Goal: Transaction & Acquisition: Obtain resource

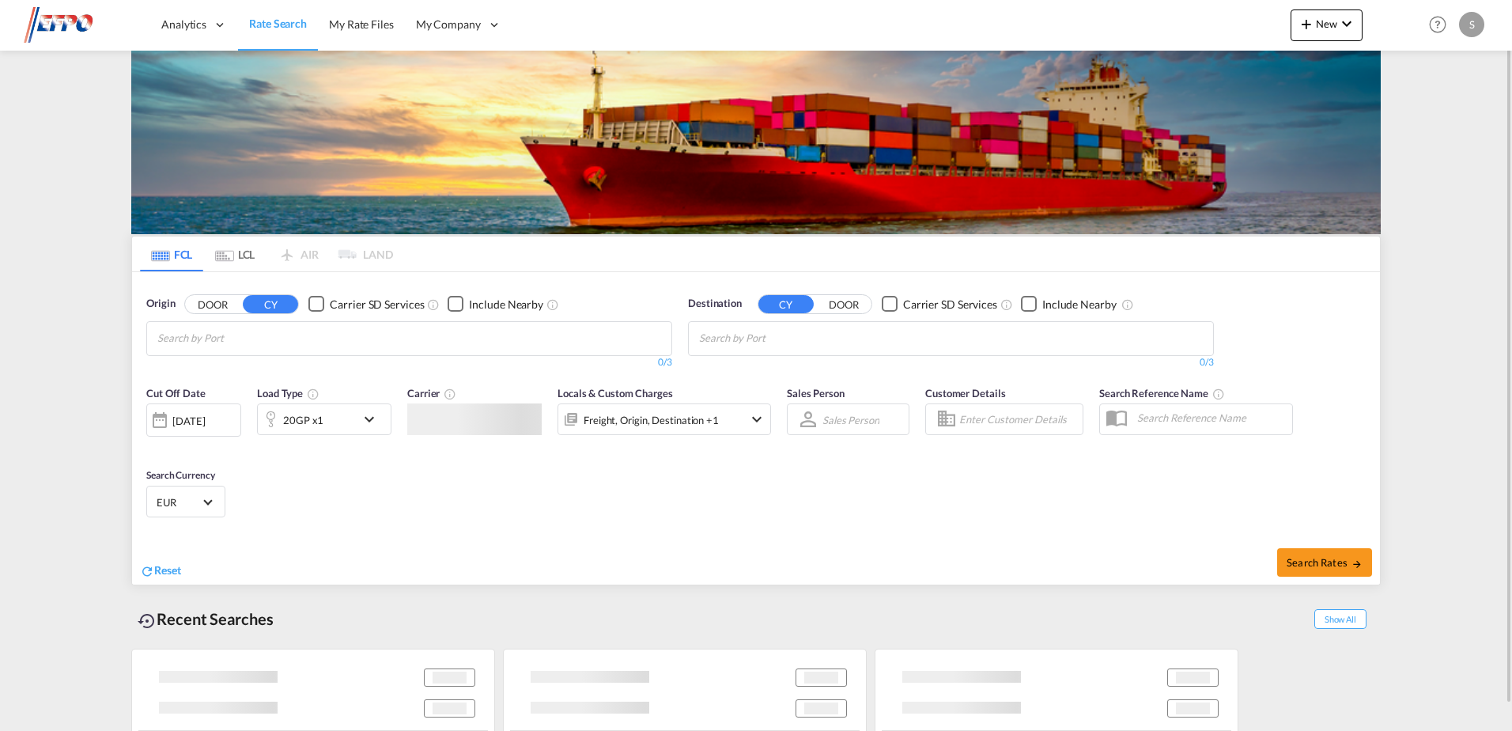
click at [255, 349] on md-autocomplete-wrap "Chips container with autocompletion. Enter the text area, type text to search, …" at bounding box center [232, 338] width 150 height 25
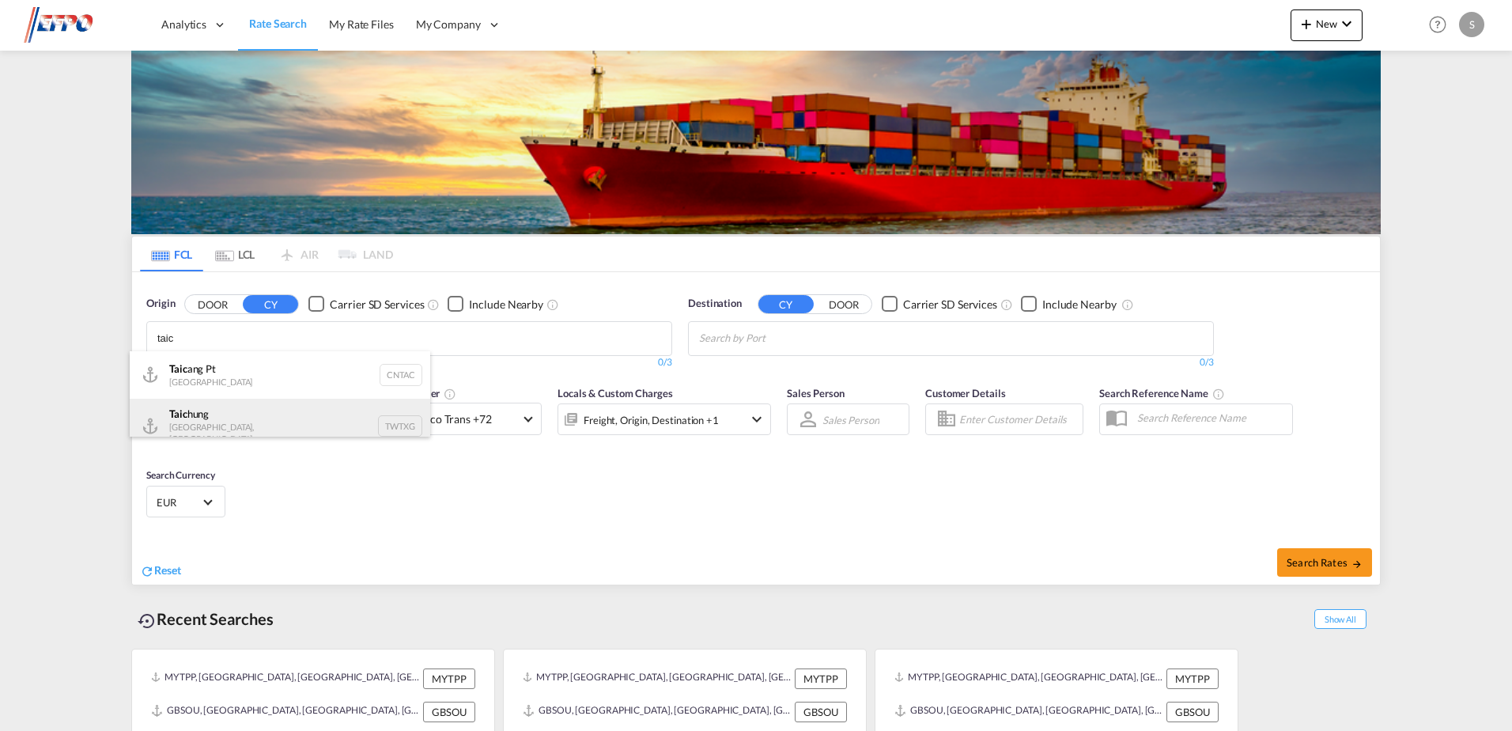
type input "taic"
click at [255, 429] on div "Taic hung [GEOGRAPHIC_DATA], Province of [GEOGRAPHIC_DATA] TWTXG" at bounding box center [280, 425] width 300 height 55
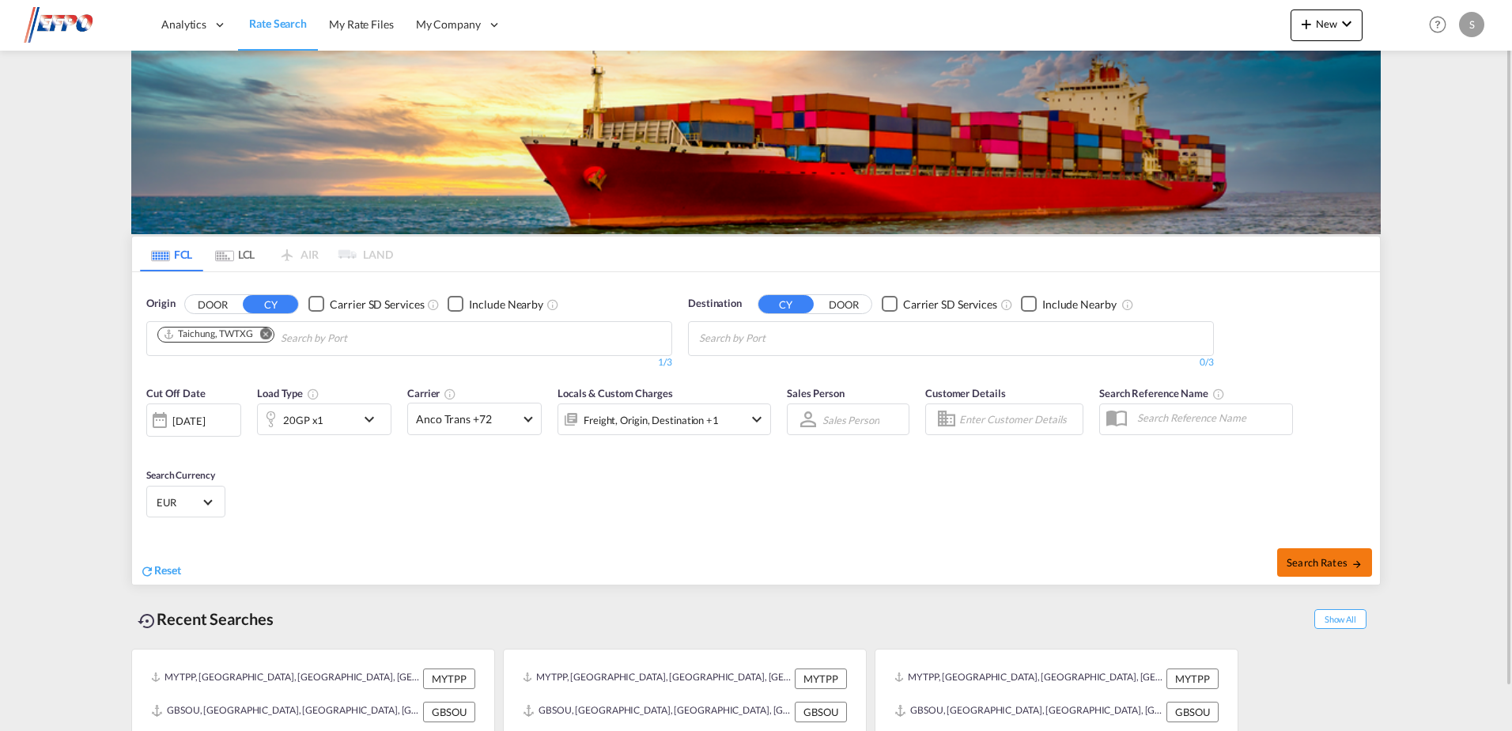
click at [1342, 563] on span "Search Rates" at bounding box center [1324, 562] width 76 height 13
click at [748, 346] on input "Chips input." at bounding box center [774, 338] width 150 height 25
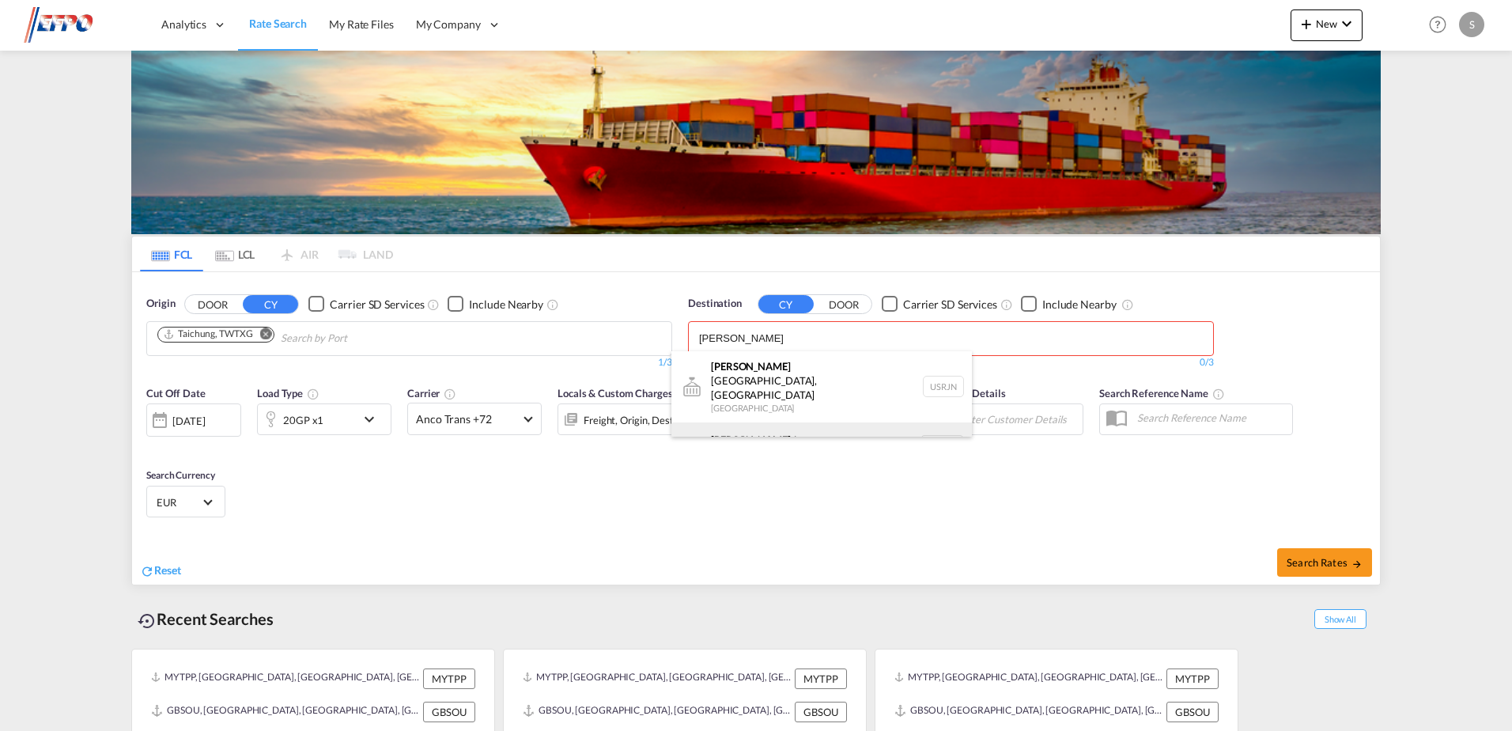
type input "[PERSON_NAME]"
click at [752, 422] on div "[PERSON_NAME] dam [GEOGRAPHIC_DATA] NLRTM" at bounding box center [821, 445] width 300 height 47
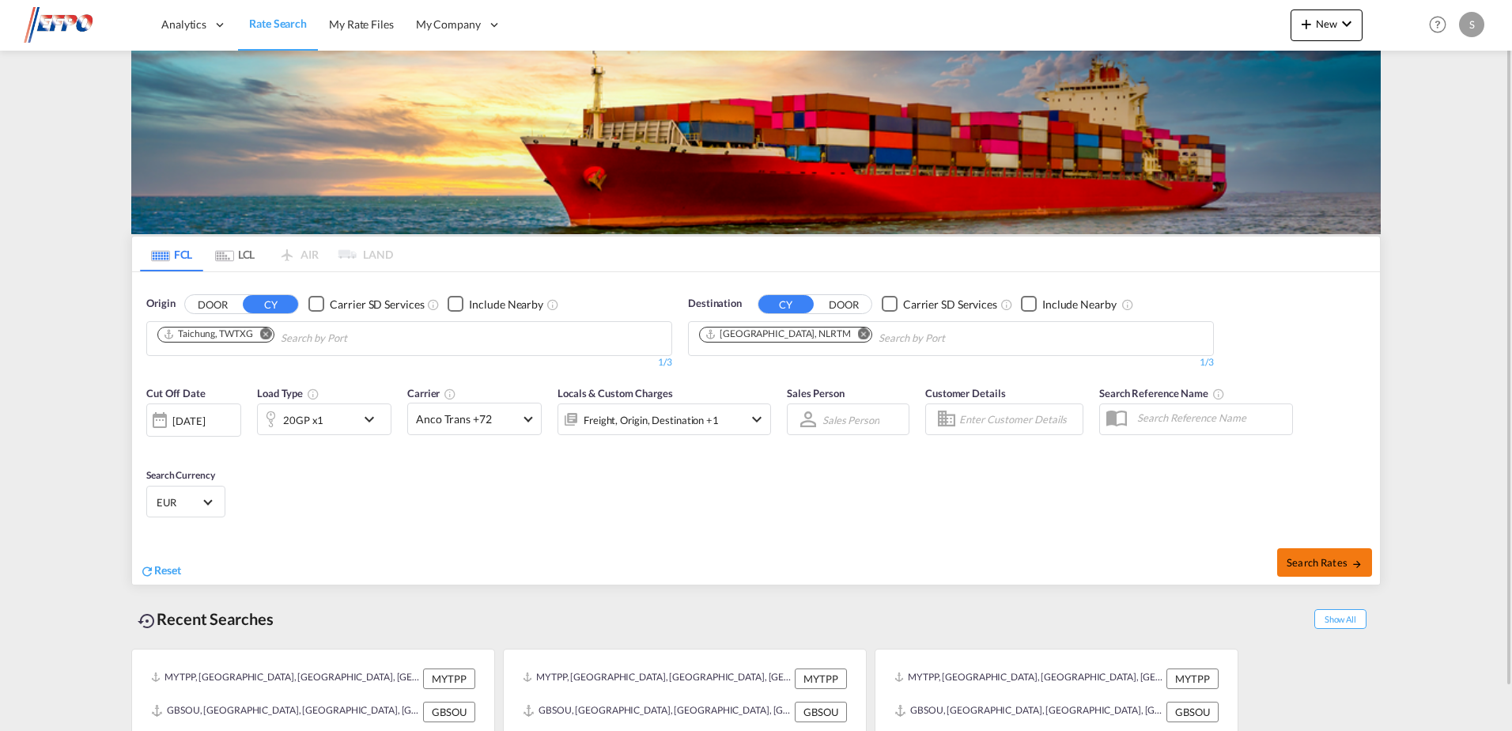
click at [1328, 561] on span "Search Rates" at bounding box center [1324, 562] width 76 height 13
type input "TWTXG to NLRTM / [DATE]"
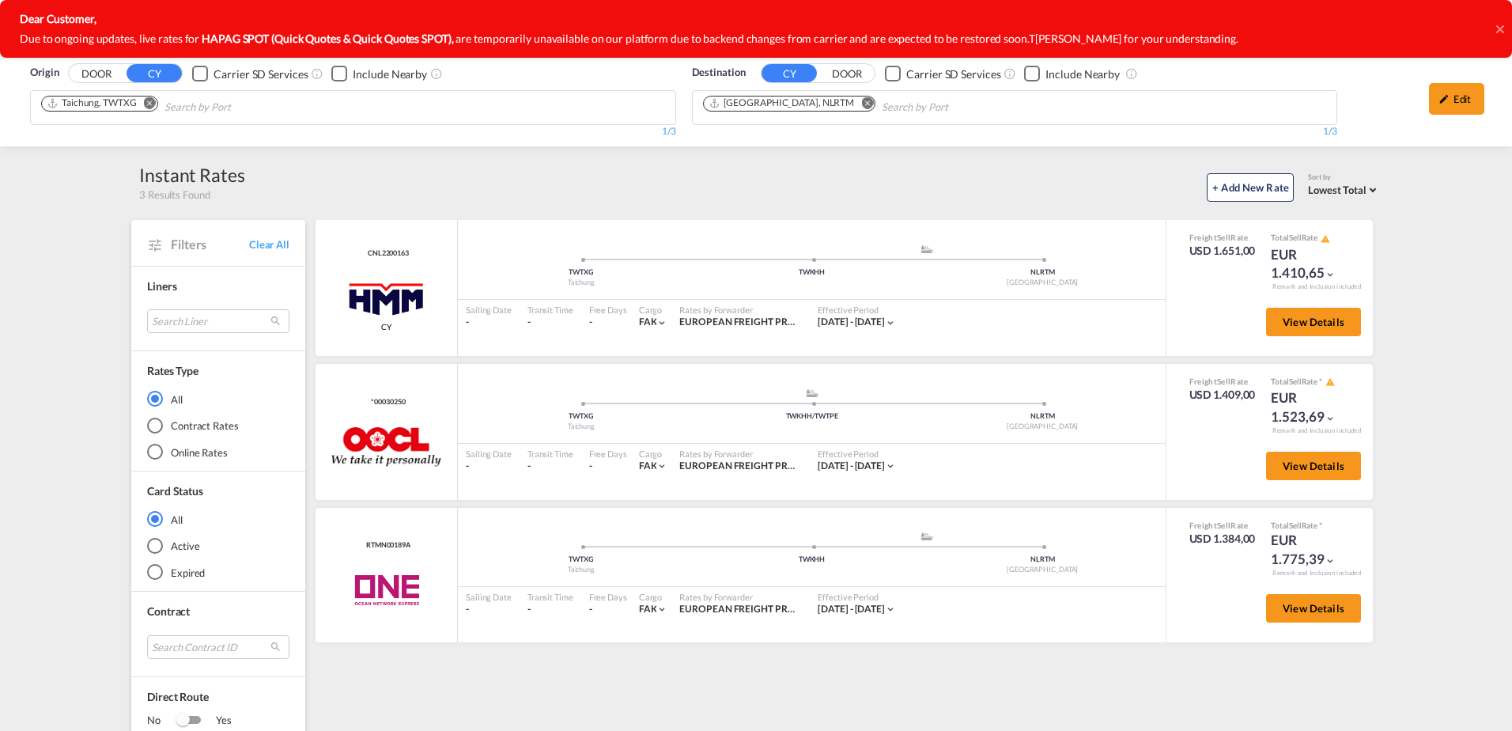
click at [1497, 18] on div at bounding box center [1500, 29] width 8 height 58
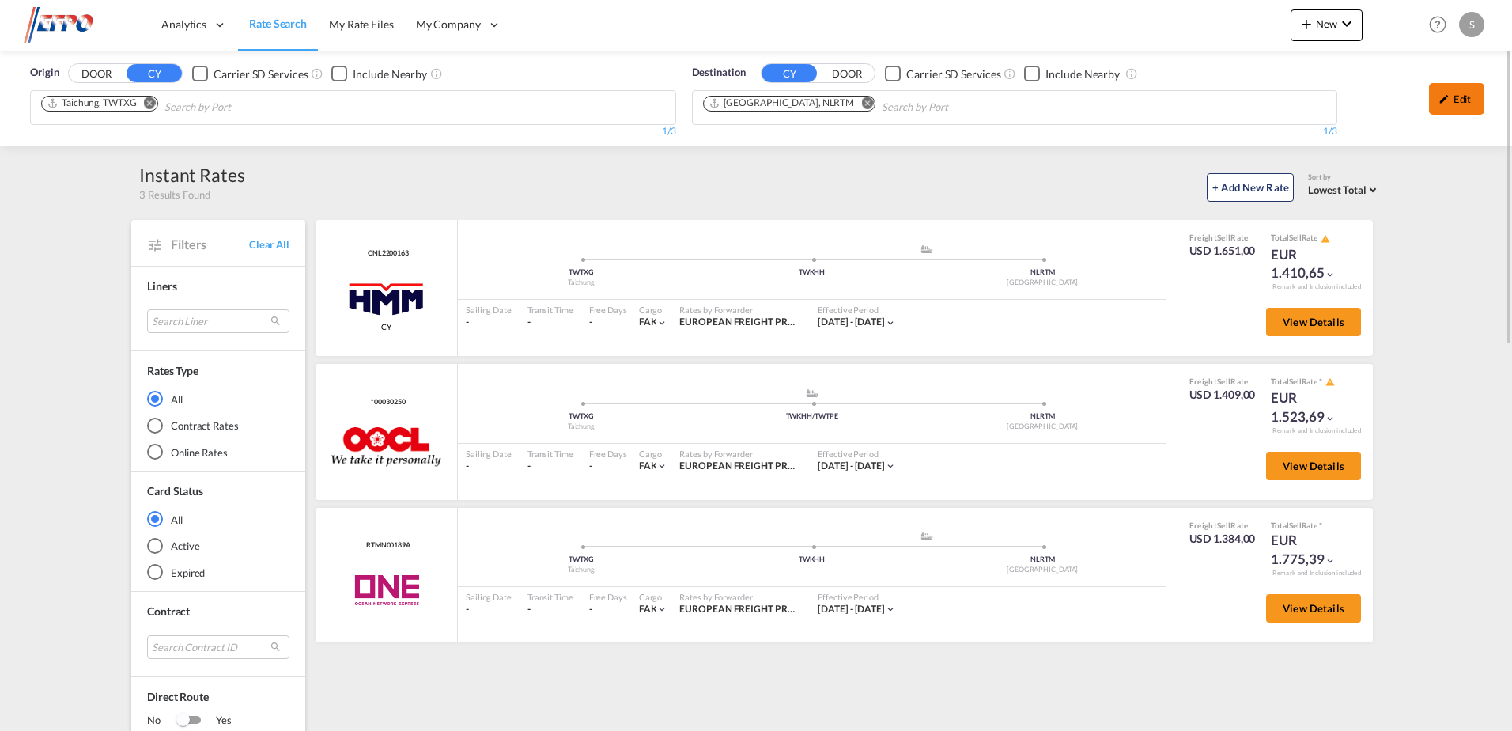
click at [1464, 90] on div "Edit" at bounding box center [1456, 99] width 55 height 32
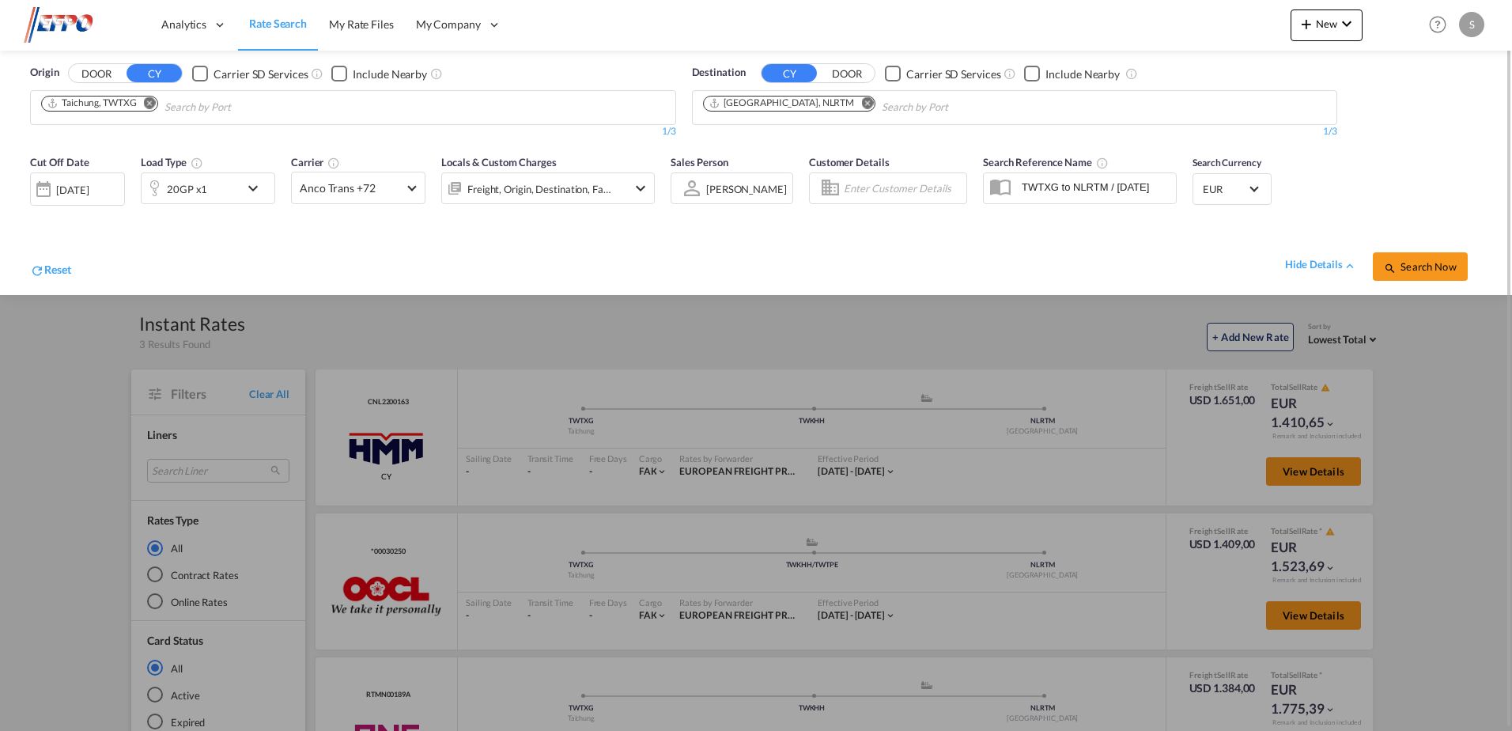
click at [596, 195] on div "Freight, Origin, Destination, Factory Stuffing" at bounding box center [539, 189] width 144 height 22
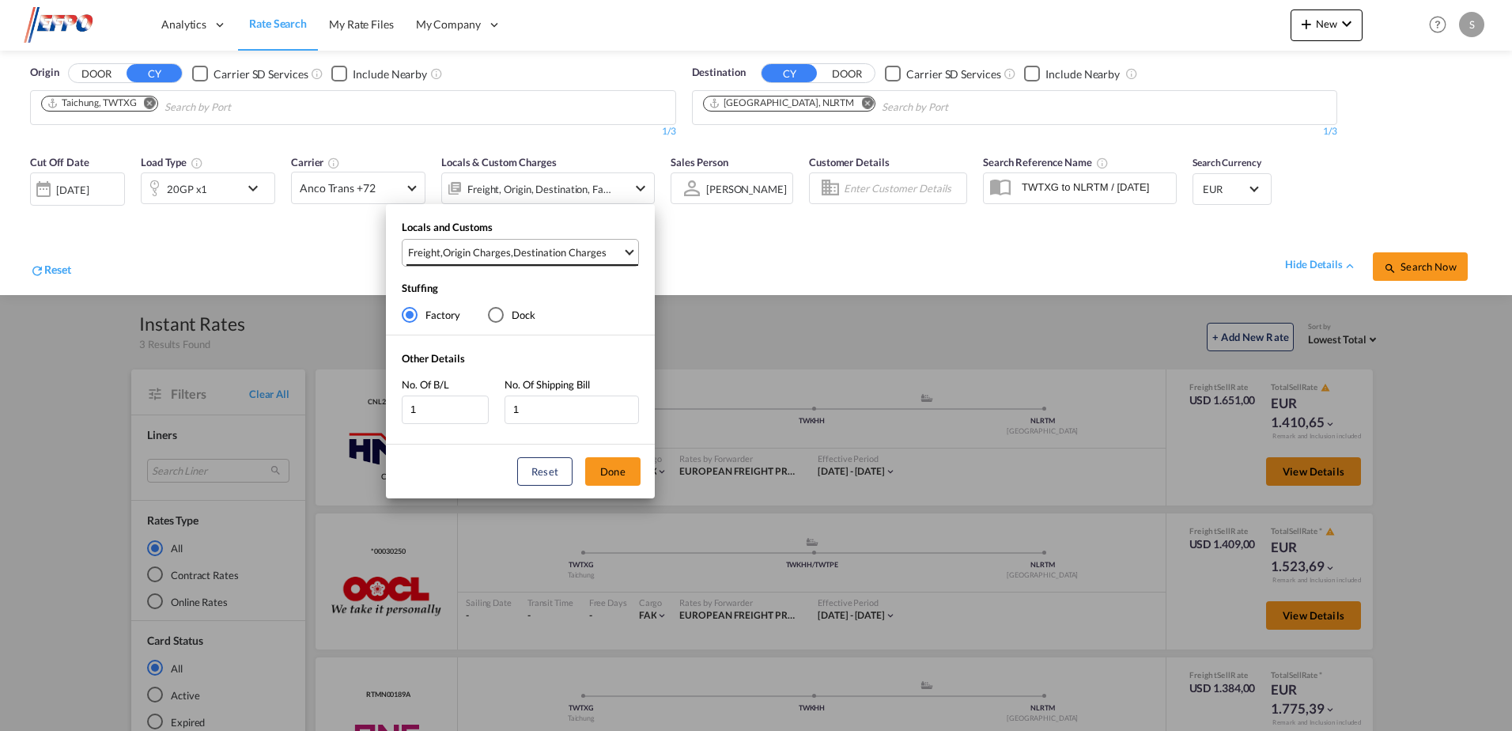
click at [549, 259] on div "Destination Charges" at bounding box center [559, 252] width 93 height 14
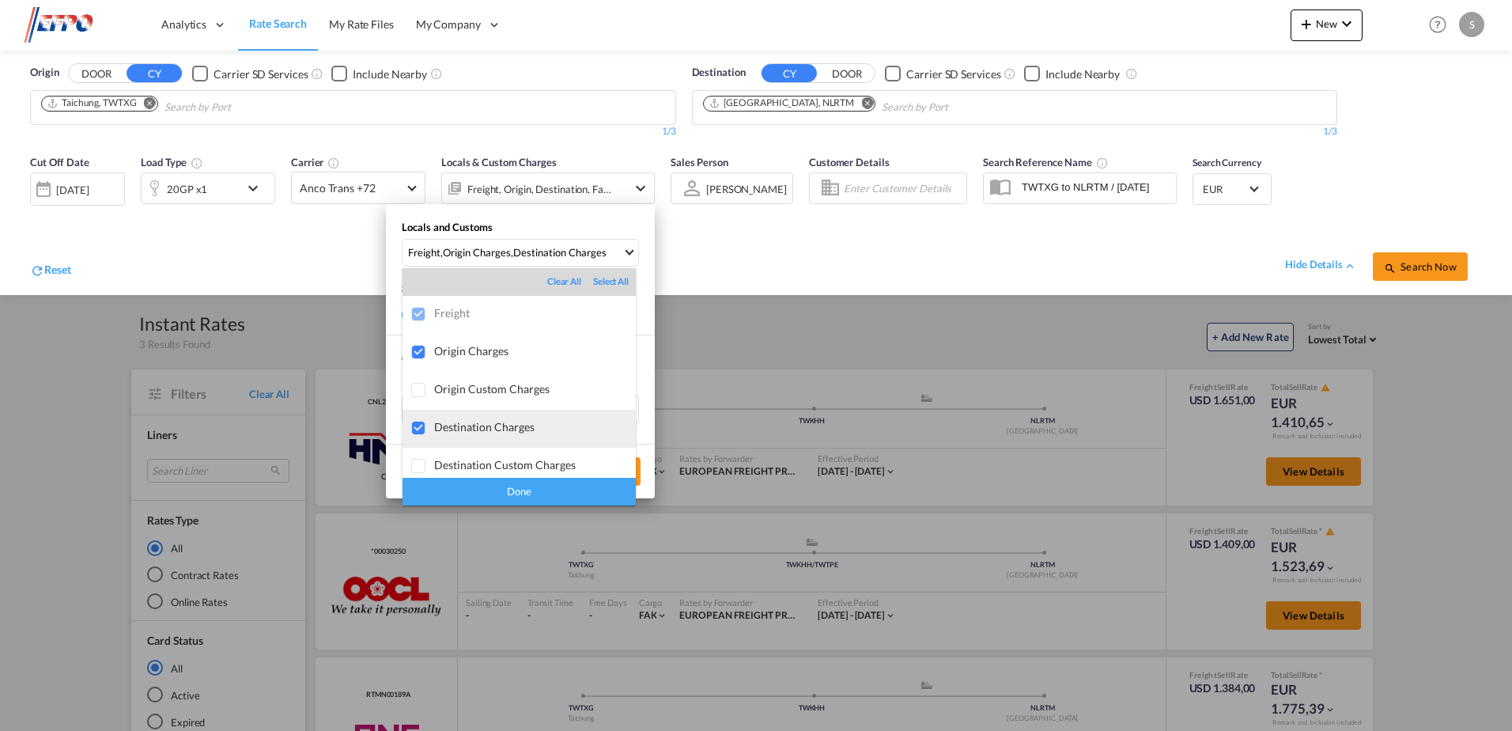
click at [414, 427] on div at bounding box center [419, 429] width 16 height 16
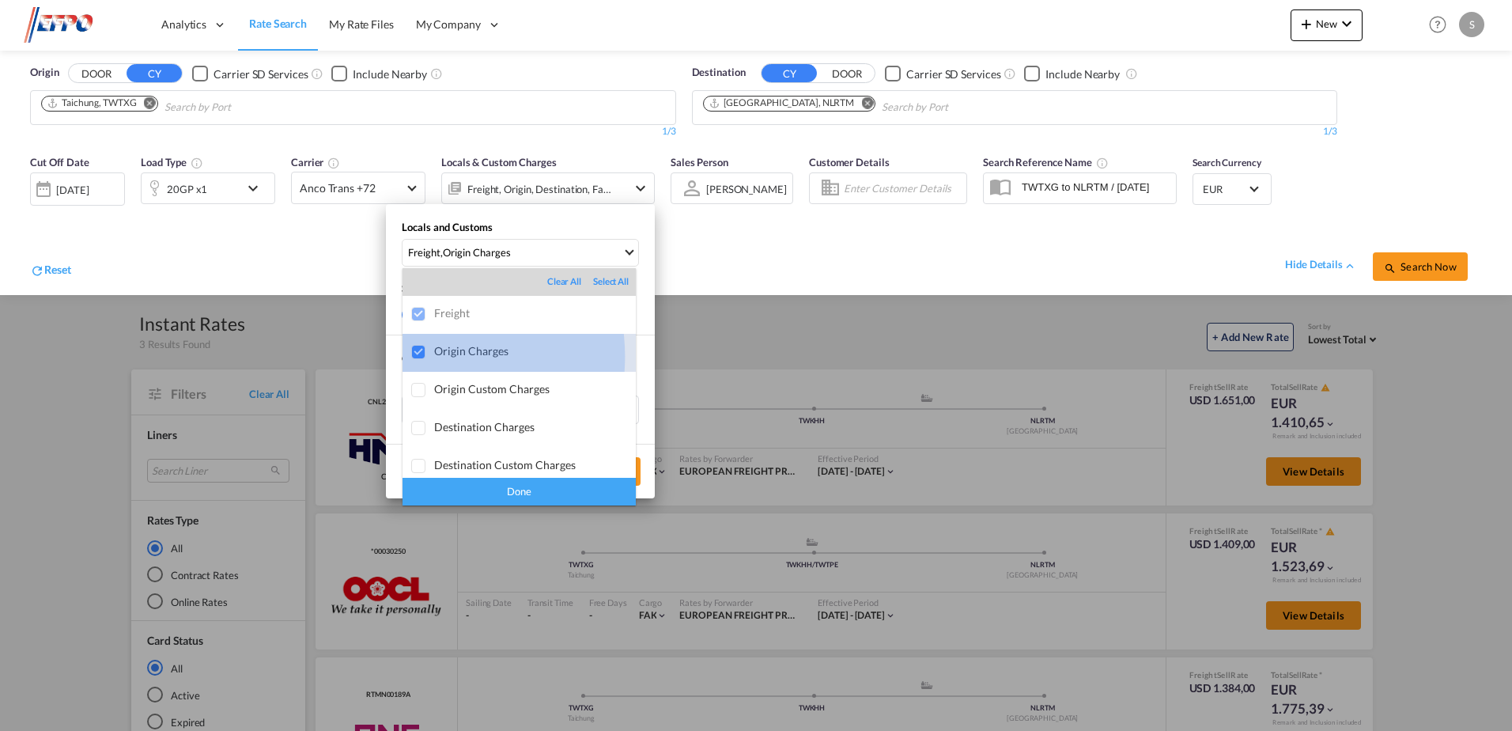
drag, startPoint x: 416, startPoint y: 357, endPoint x: 448, endPoint y: 384, distance: 42.0
click at [416, 357] on div at bounding box center [419, 353] width 16 height 16
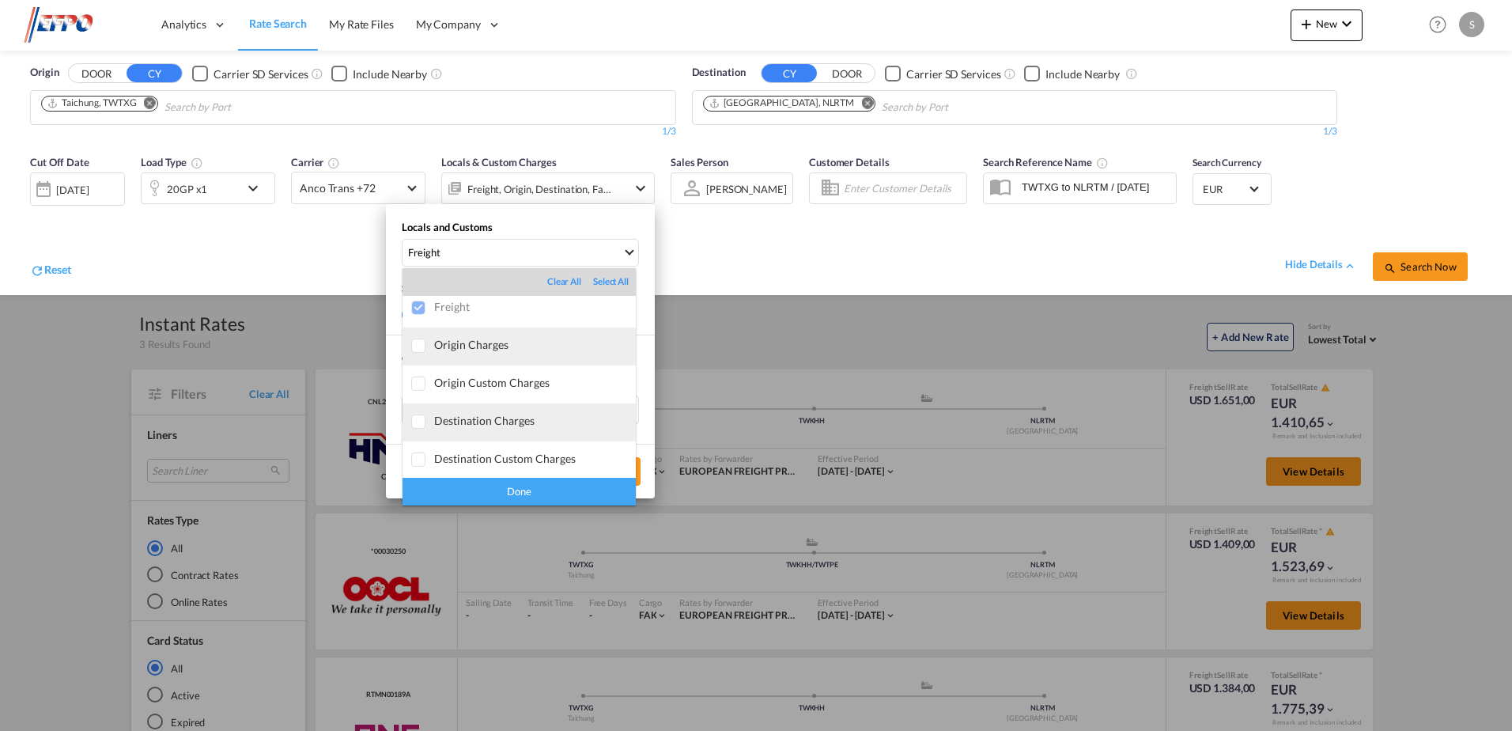
scroll to position [8, 0]
drag, startPoint x: 531, startPoint y: 490, endPoint x: 541, endPoint y: 487, distance: 10.0
click at [532, 490] on div "Done" at bounding box center [518, 492] width 233 height 28
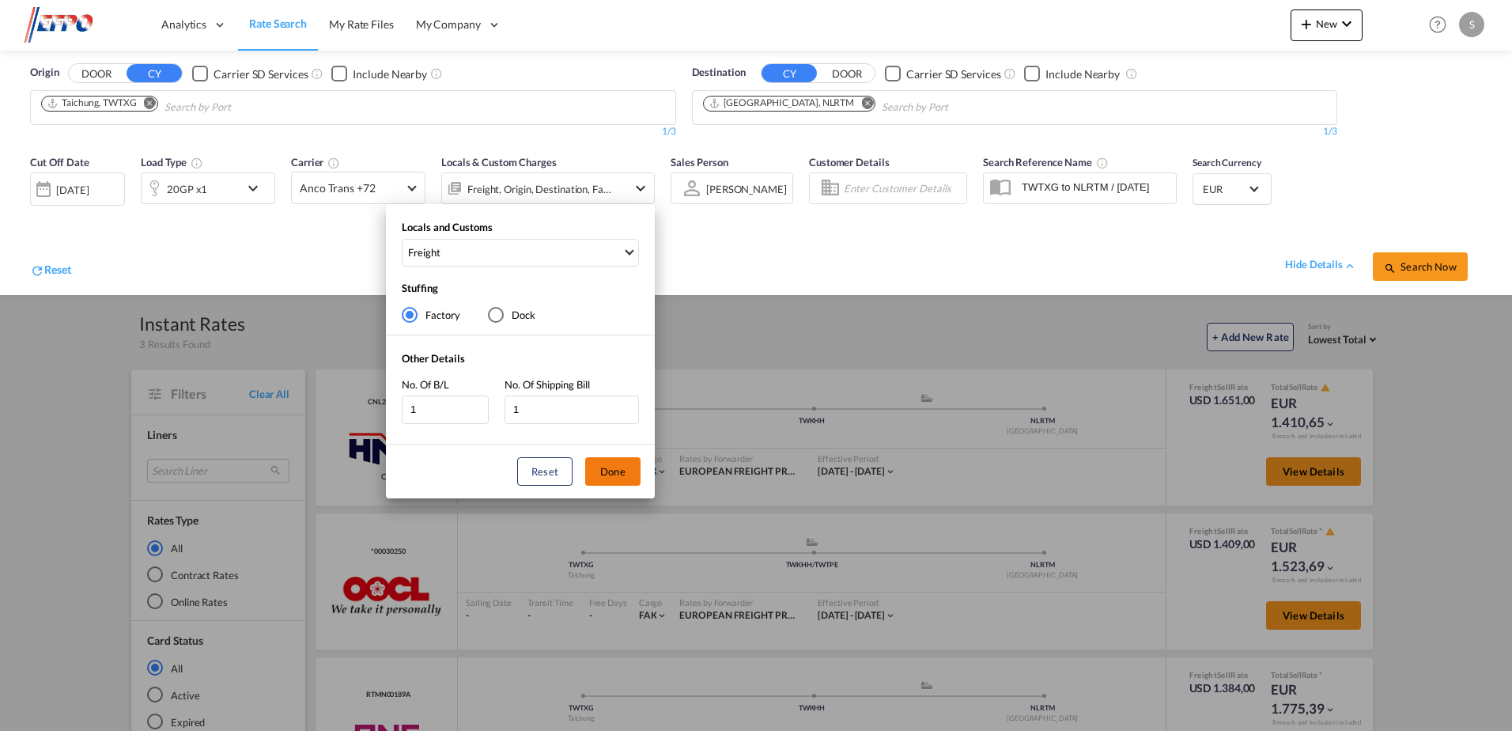
click at [612, 482] on button "Done" at bounding box center [612, 471] width 55 height 28
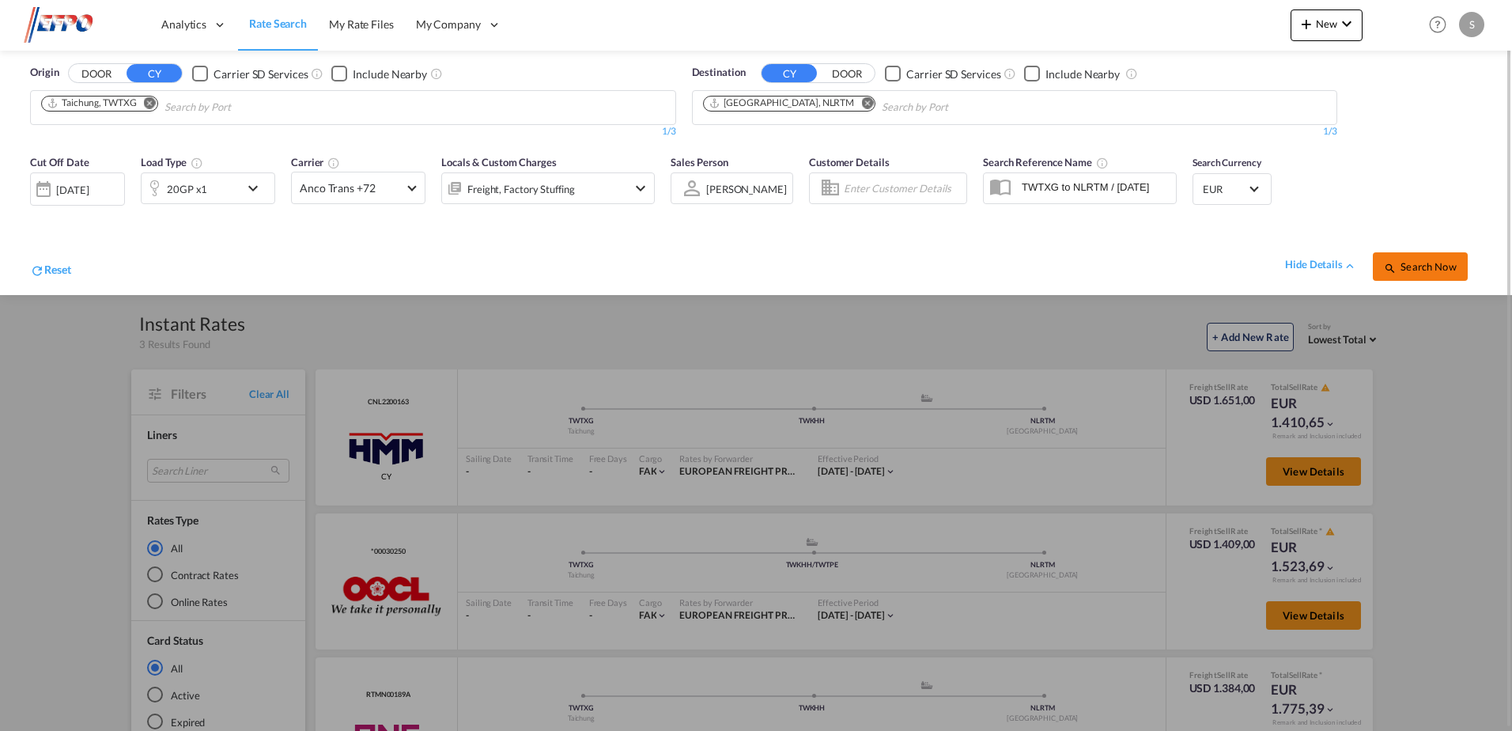
click at [1433, 261] on span "Search Now" at bounding box center [1420, 266] width 72 height 13
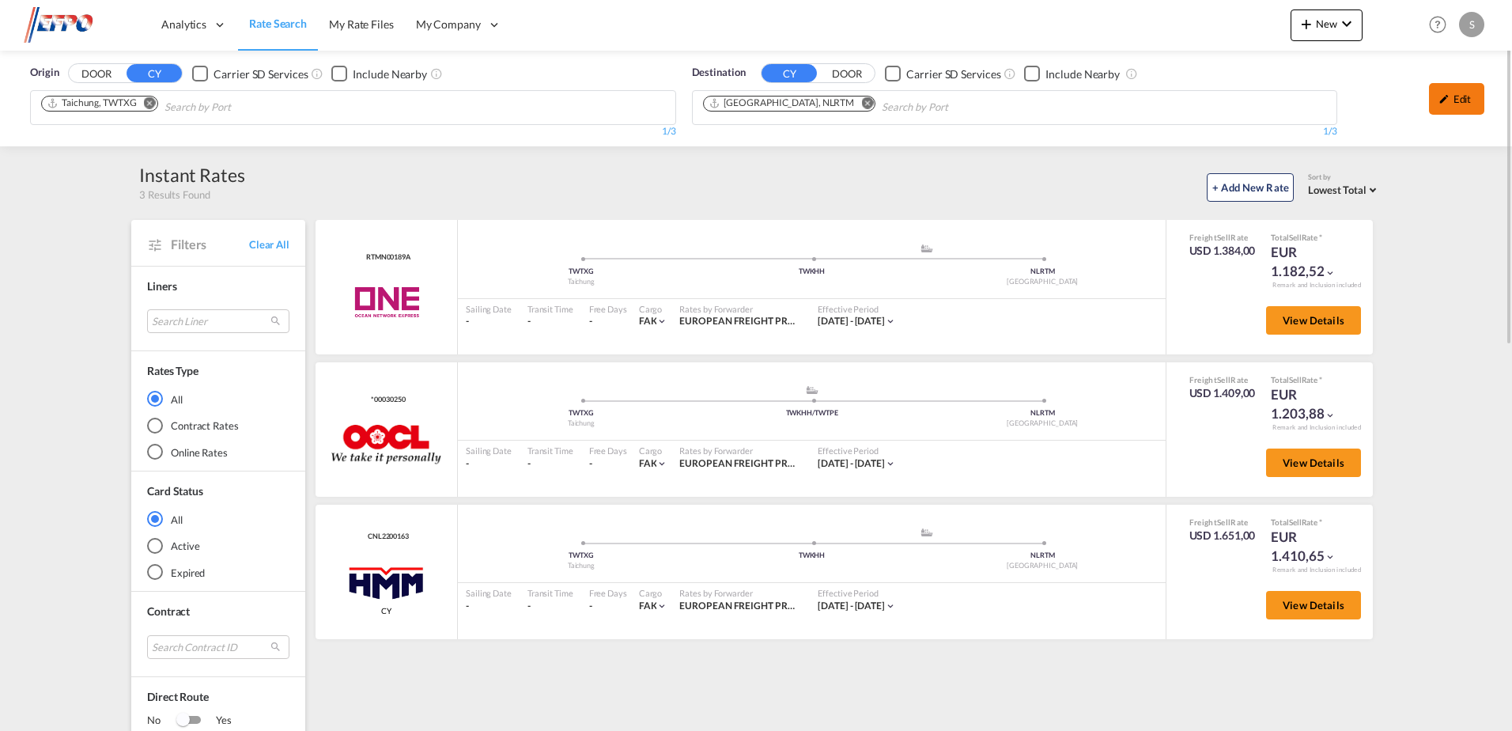
click at [1442, 99] on md-icon "icon-pencil" at bounding box center [1443, 98] width 11 height 11
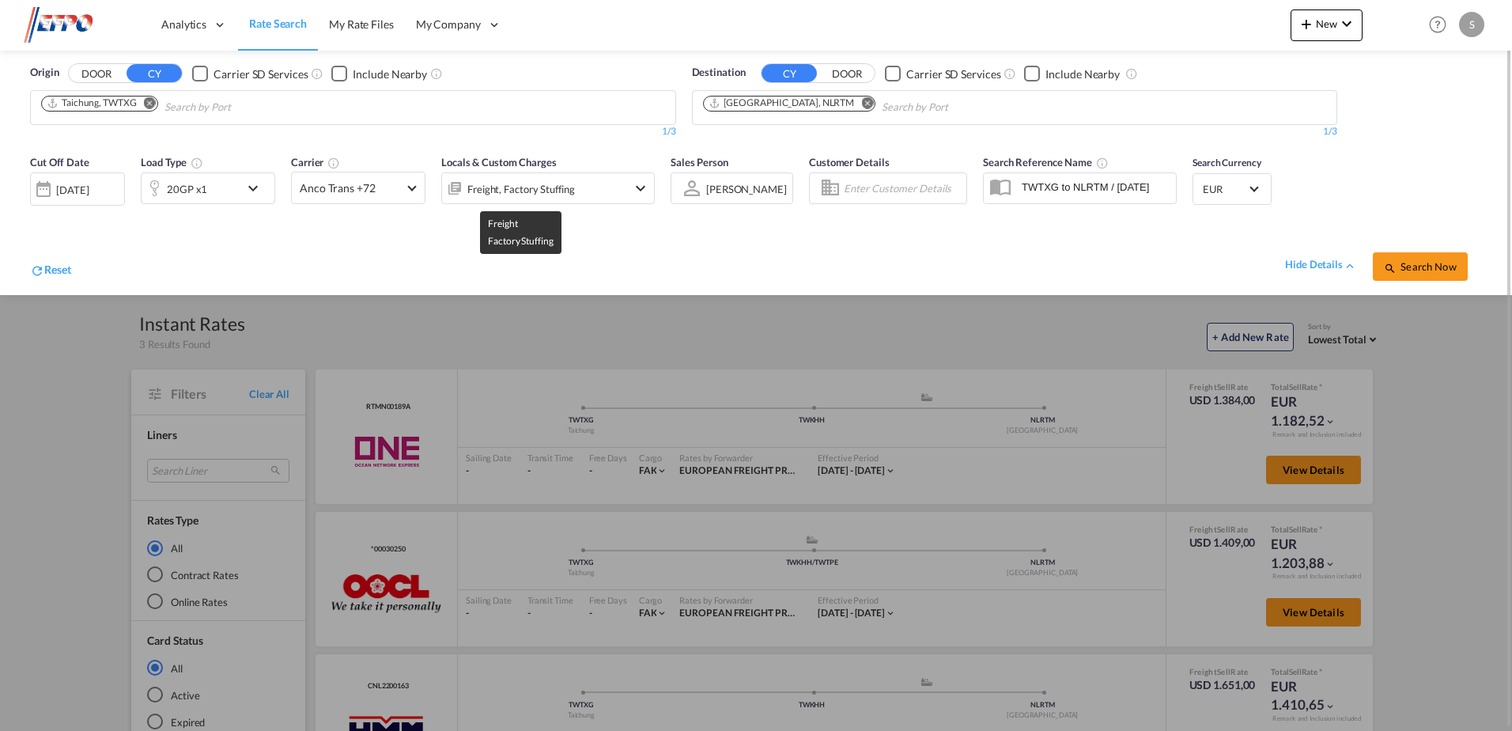
click at [499, 187] on div "Freight, Factory Stuffing" at bounding box center [521, 189] width 108 height 22
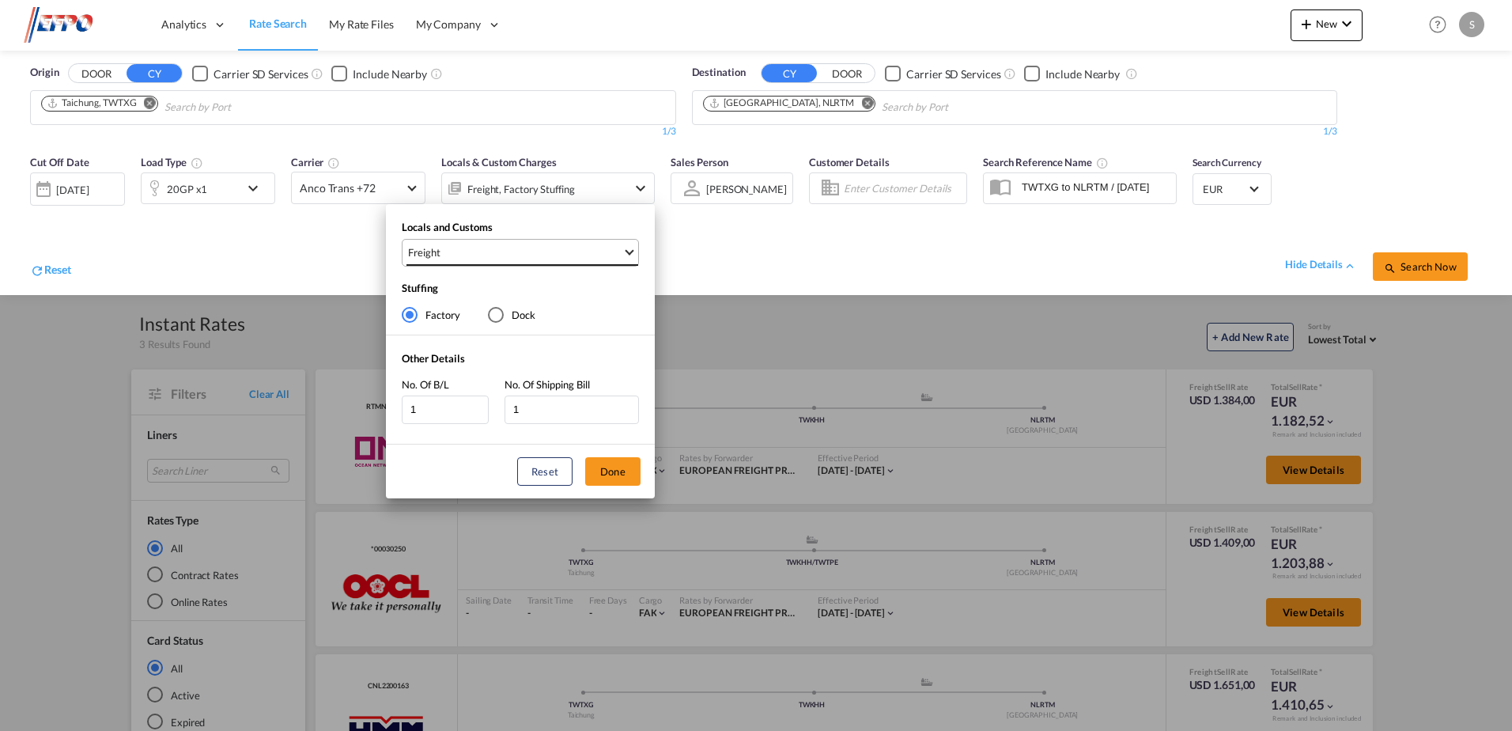
click at [544, 261] on md-select-value "Freight" at bounding box center [522, 253] width 232 height 26
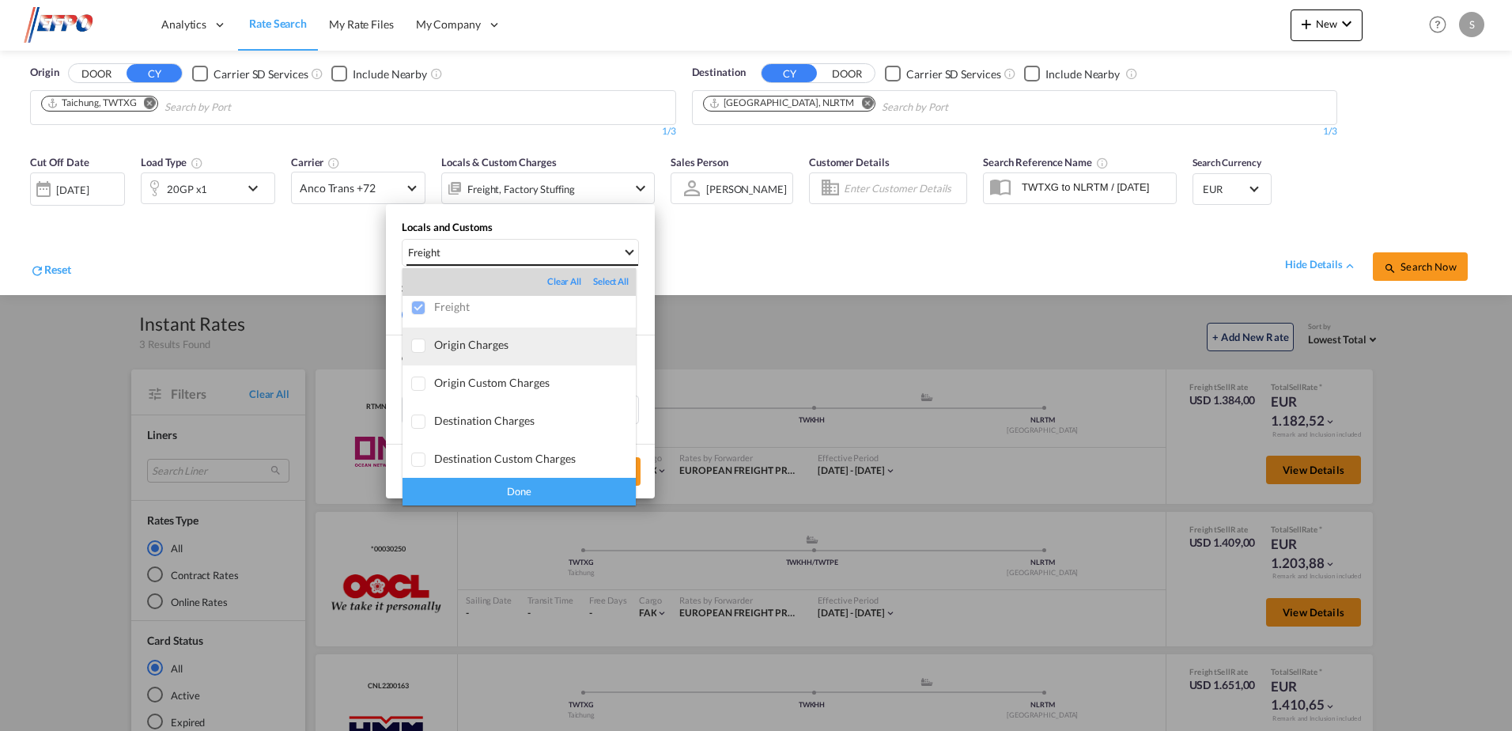
scroll to position [8, 0]
click at [749, 247] on md-backdrop at bounding box center [756, 365] width 1512 height 731
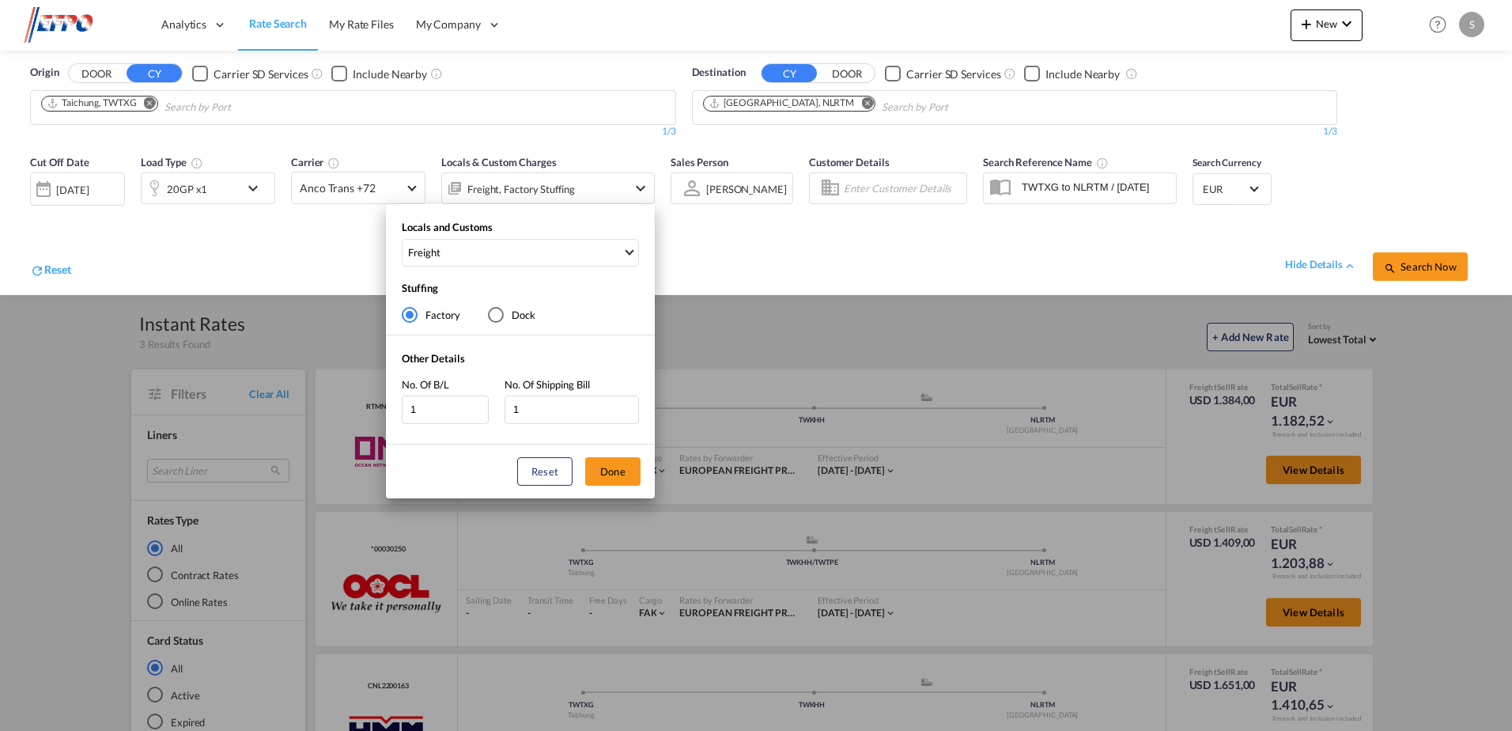
click at [839, 277] on div "Locals and Customs Freight Stuffing Factory Dock Other Details No. Of B/L 1 No.…" at bounding box center [756, 365] width 1512 height 731
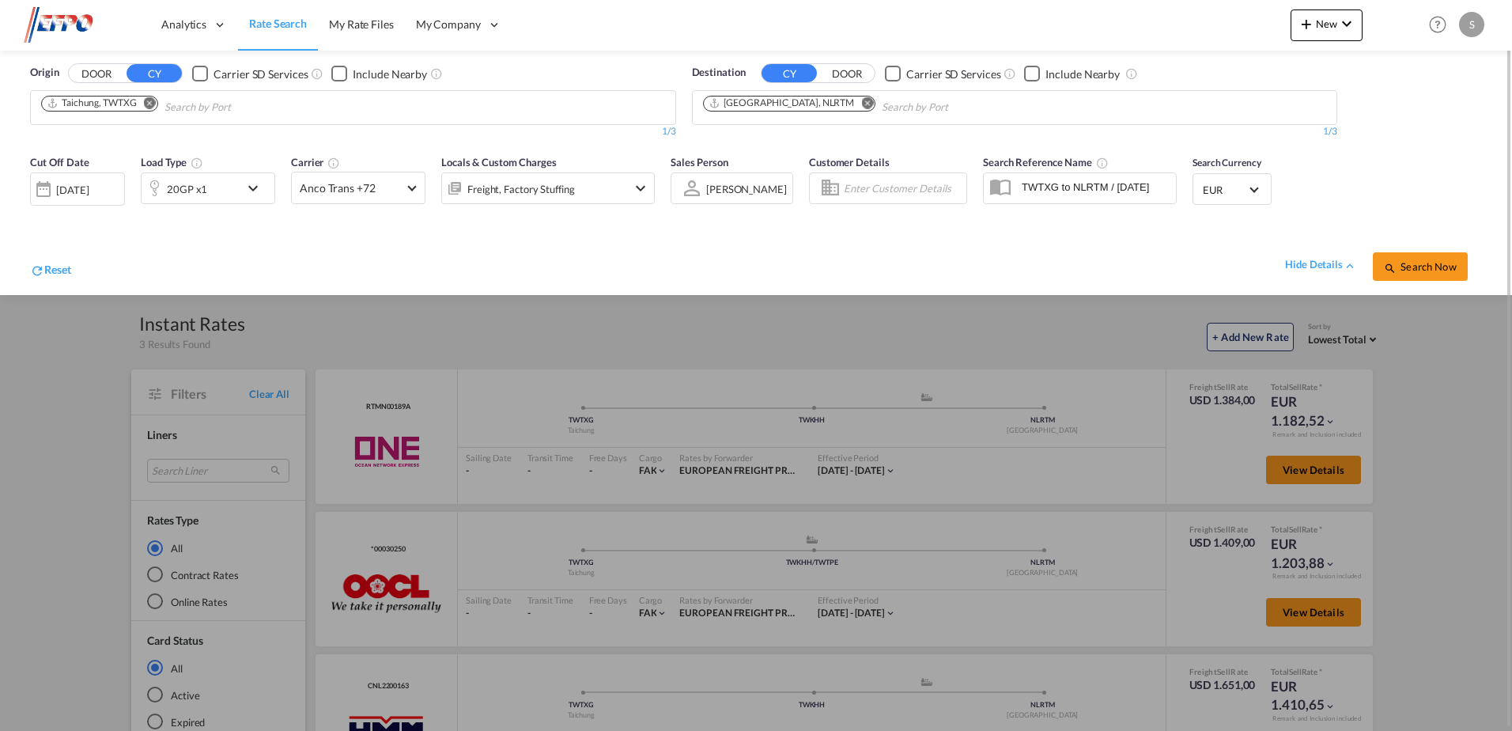
click at [1243, 191] on span "EUR" at bounding box center [1225, 190] width 44 height 14
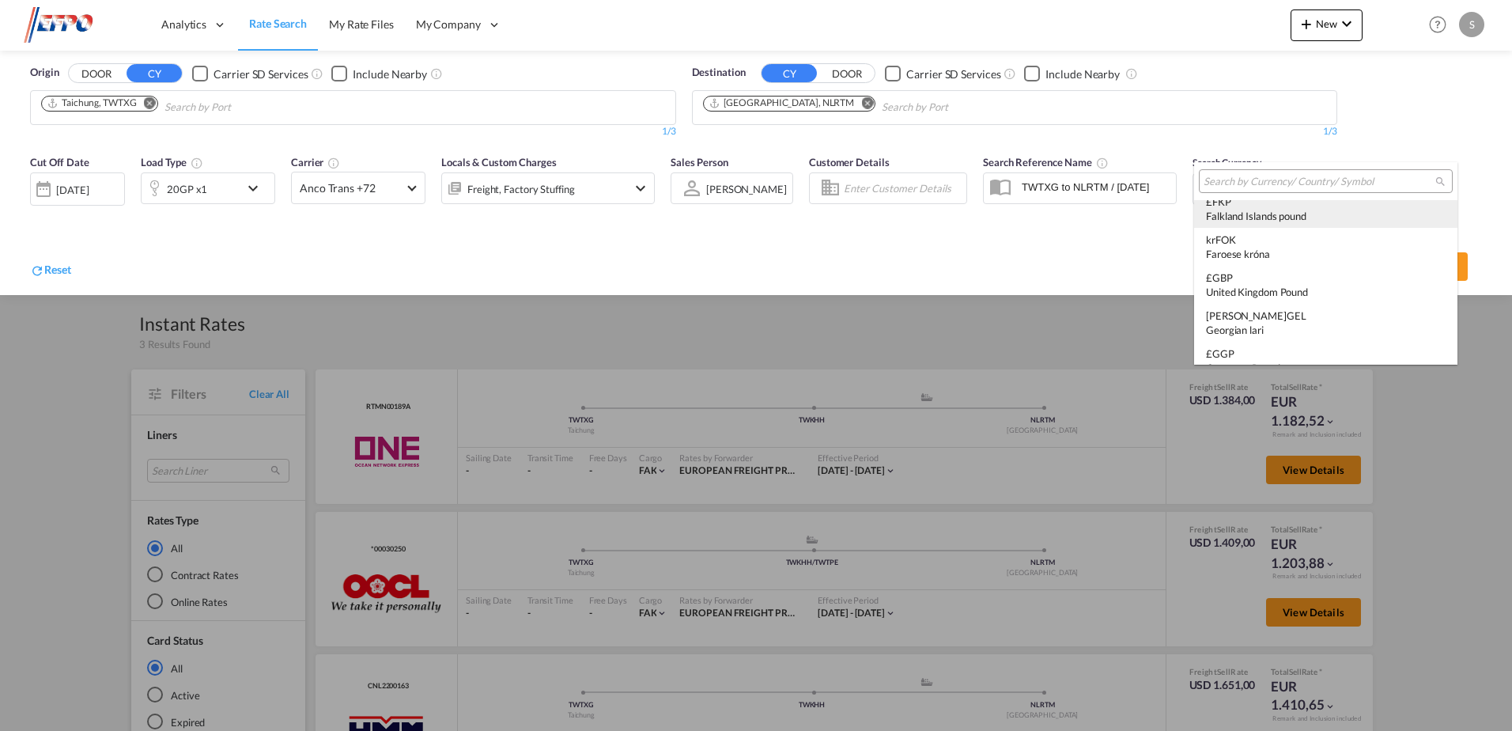
scroll to position [1746, 0]
click at [1238, 187] on input "search" at bounding box center [1319, 182] width 232 height 14
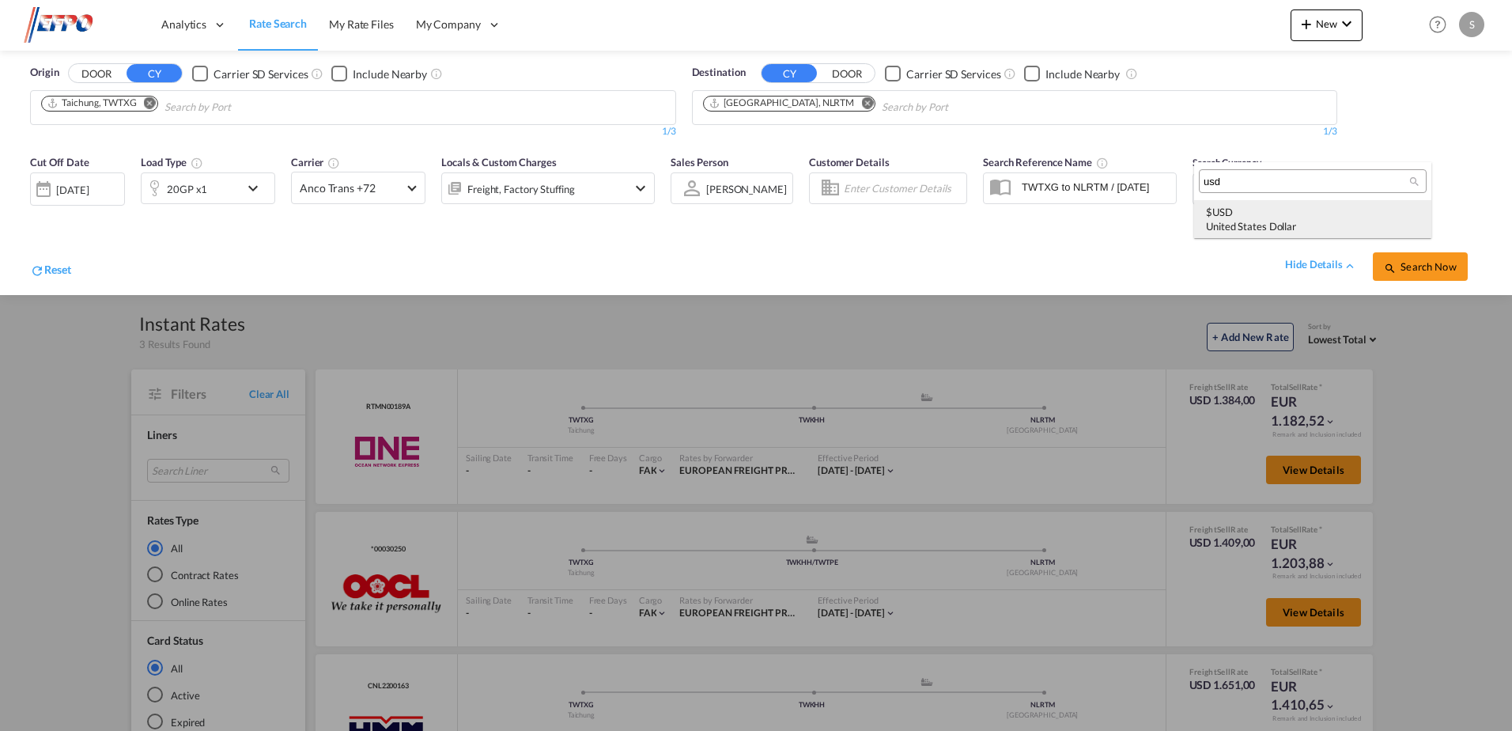
type input "usd"
click at [1235, 202] on md-option "$ USD United States Dollar" at bounding box center [1312, 219] width 237 height 38
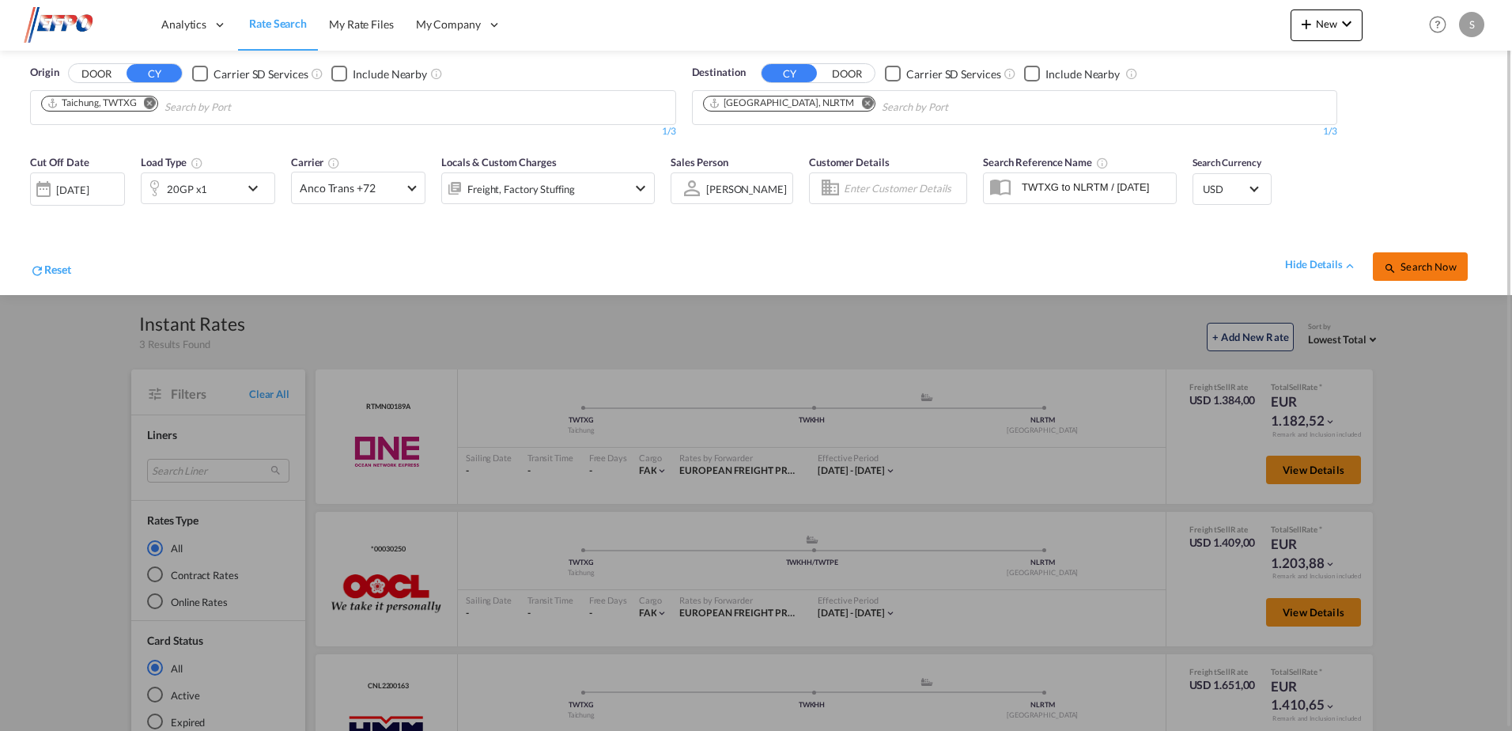
click at [1404, 275] on button "Search Now" at bounding box center [1420, 266] width 95 height 28
